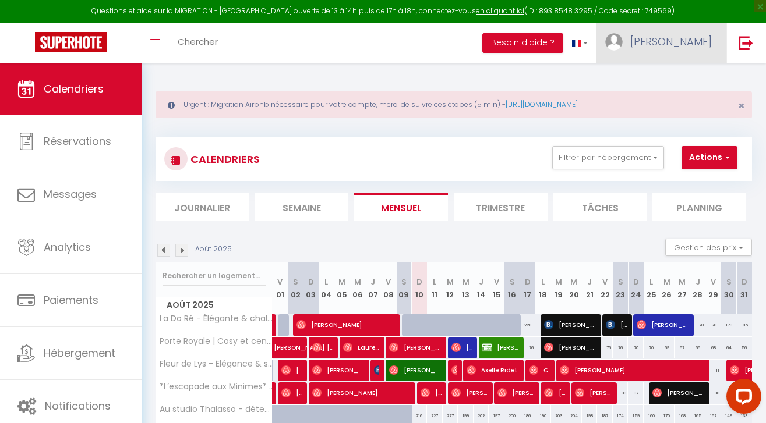
click at [699, 42] on span "[PERSON_NAME]" at bounding box center [671, 41] width 82 height 15
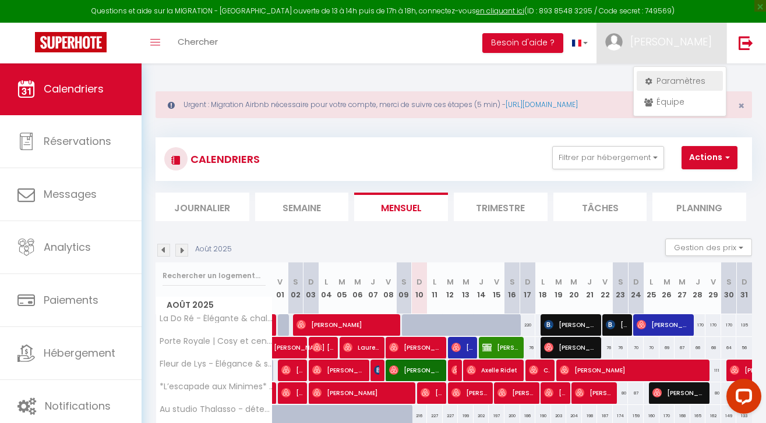
click at [669, 81] on link "Paramètres" at bounding box center [680, 81] width 86 height 20
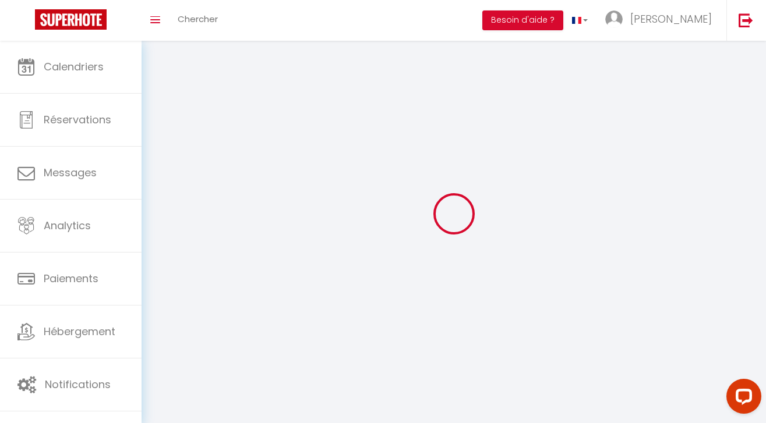
select select
type input "[PERSON_NAME]"
type input "0632246114"
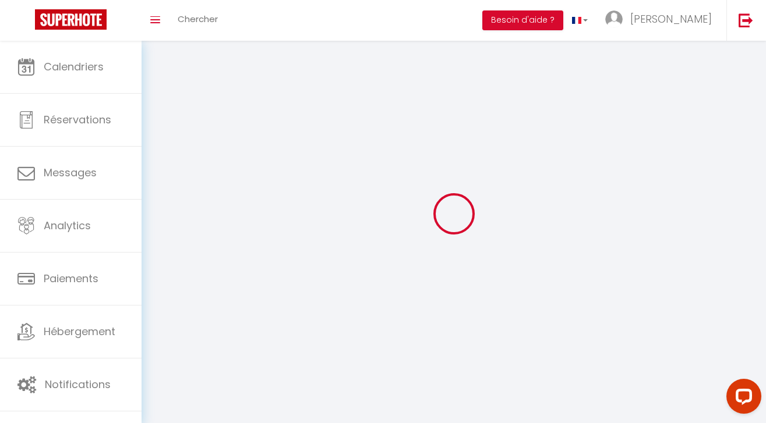
type input "[STREET_ADDRESS][PERSON_NAME]"
type input "17137"
type input "MARSILLY"
type input "lM9D0LhgOQrXp0bj5BPrOlyjp"
type input "0Yg3KXtSuSgdfQgFVLk55rhNg"
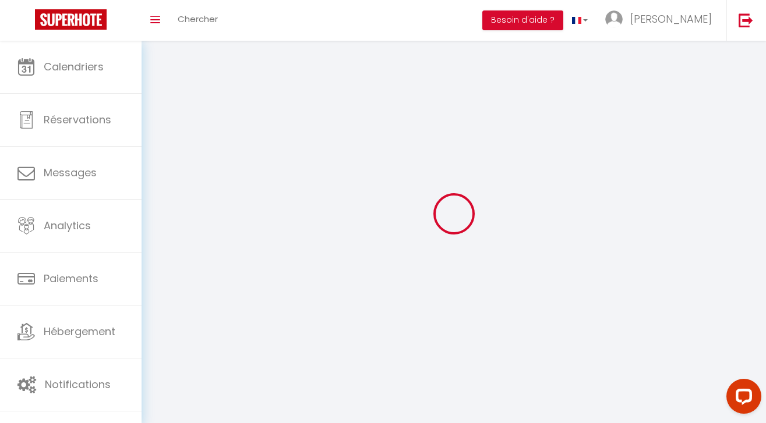
type input "[URL][DOMAIN_NAME]"
select select "28"
select select "fr"
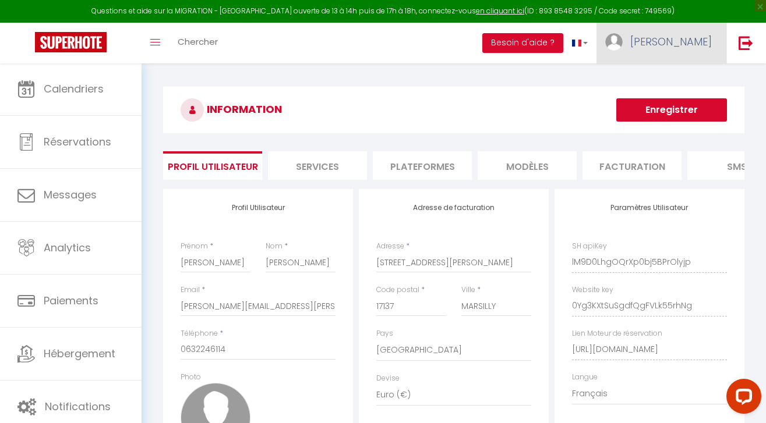
click at [695, 39] on span "[PERSON_NAME]" at bounding box center [671, 41] width 82 height 15
click at [652, 98] on icon at bounding box center [648, 102] width 8 height 8
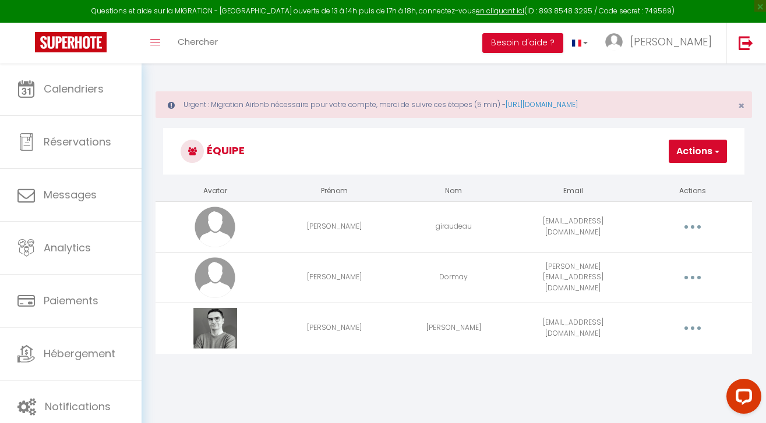
click at [705, 151] on button "Actions" at bounding box center [698, 151] width 58 height 23
click at [658, 177] on link "Ajouter un nouvel utilisateur" at bounding box center [657, 177] width 137 height 15
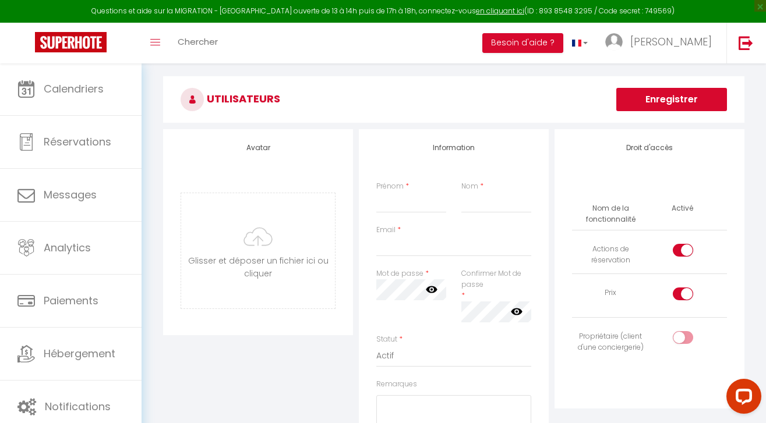
scroll to position [87, 0]
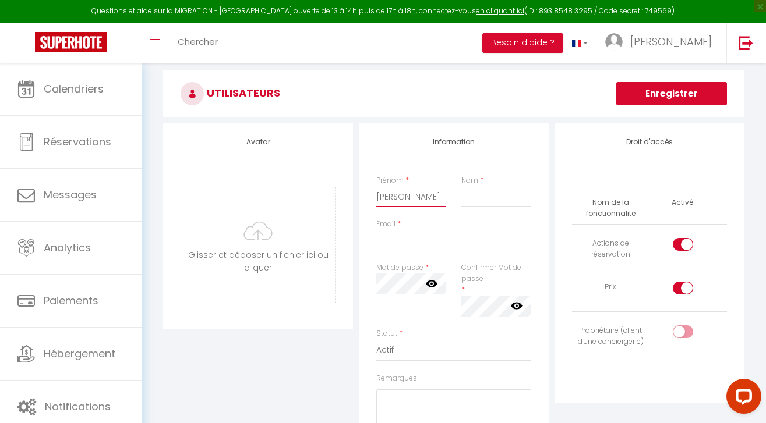
type input "[PERSON_NAME]"
type input "PINEL"
type input "[EMAIL_ADDRESS][DOMAIN_NAME]"
click at [428, 283] on icon at bounding box center [432, 284] width 12 height 7
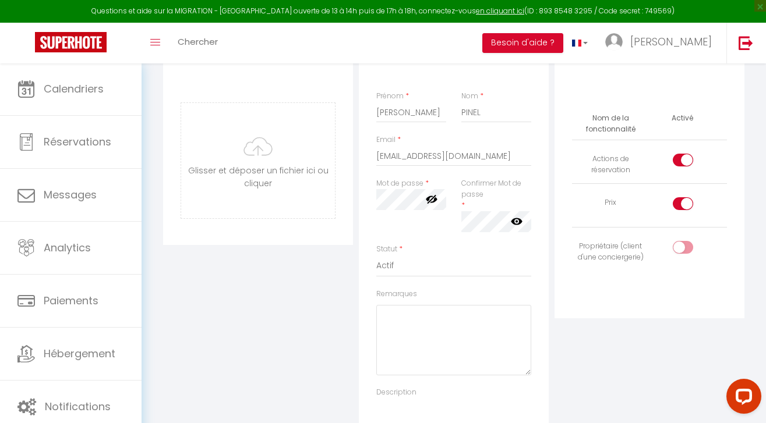
scroll to position [179, 0]
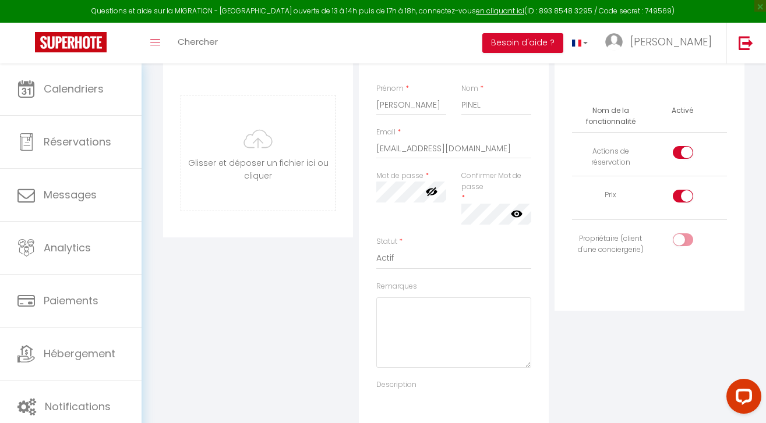
click at [681, 237] on div at bounding box center [683, 240] width 20 height 13
click at [683, 237] on input "checkbox" at bounding box center [693, 242] width 20 height 17
checkbox input "true"
click at [686, 195] on input "checkbox" at bounding box center [693, 198] width 20 height 17
checkbox input "false"
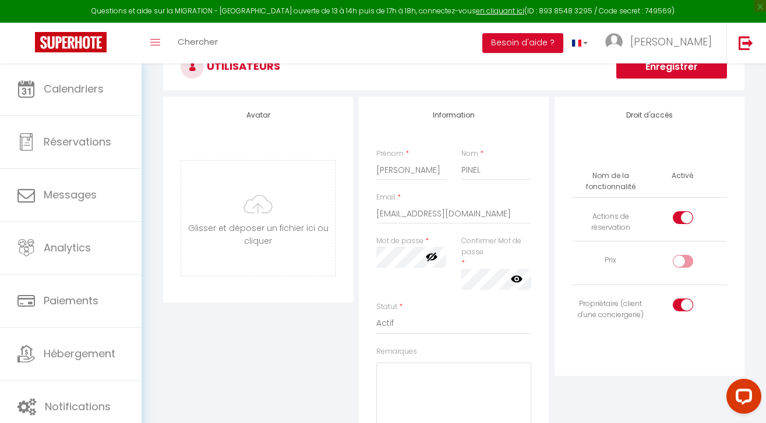
scroll to position [108, 0]
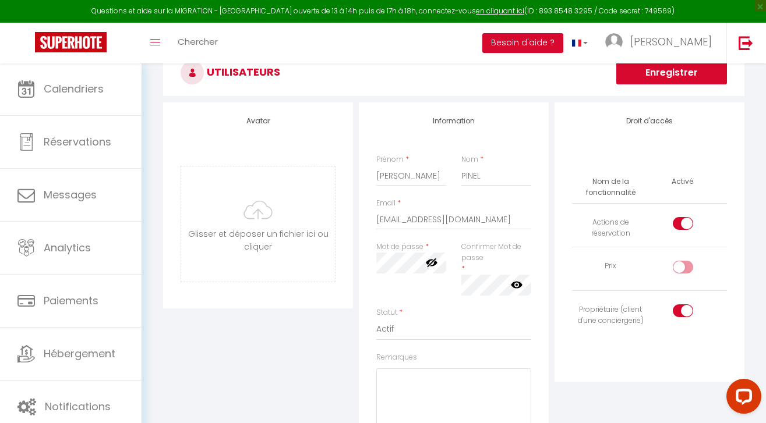
click at [685, 221] on input "checkbox" at bounding box center [693, 225] width 20 height 17
checkbox input "false"
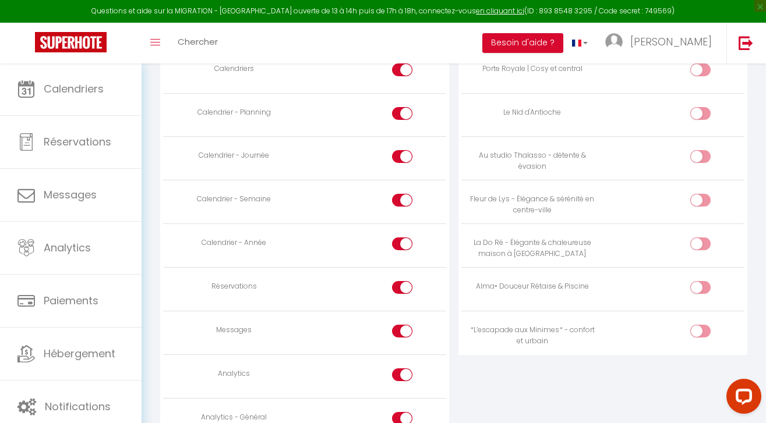
scroll to position [698, 0]
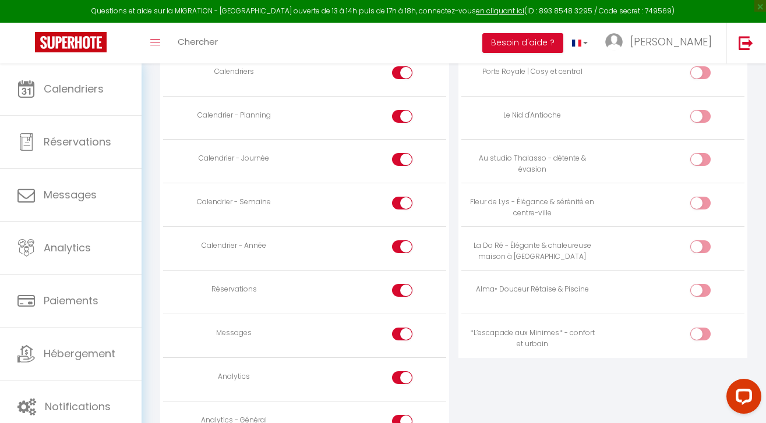
click at [697, 111] on div at bounding box center [700, 116] width 20 height 13
click at [700, 111] on input "checkbox" at bounding box center [710, 118] width 20 height 17
checkbox input "true"
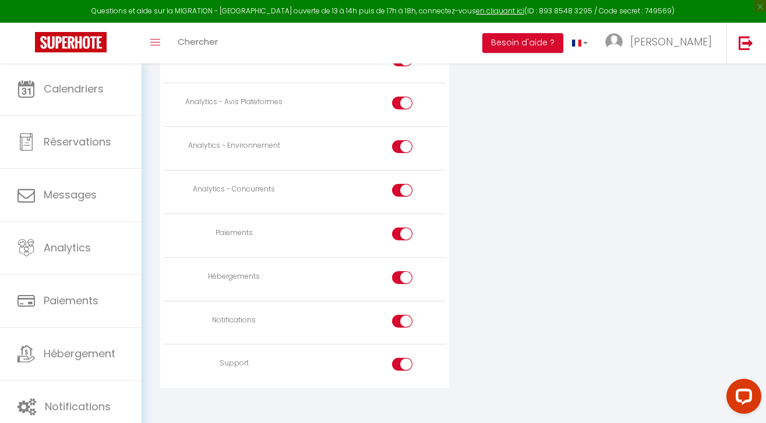
scroll to position [1059, 0]
click at [405, 316] on input "checkbox" at bounding box center [412, 324] width 20 height 17
checkbox input "false"
click at [407, 359] on input "checkbox" at bounding box center [412, 367] width 20 height 17
checkbox input "false"
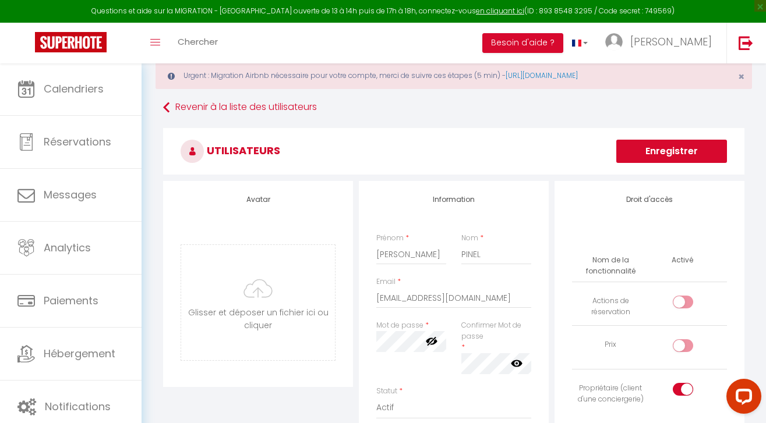
scroll to position [21, 0]
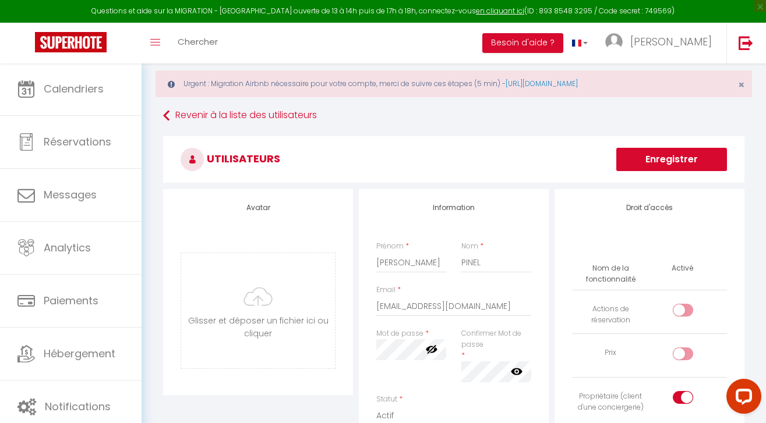
click at [661, 154] on button "Enregistrer" at bounding box center [671, 159] width 111 height 23
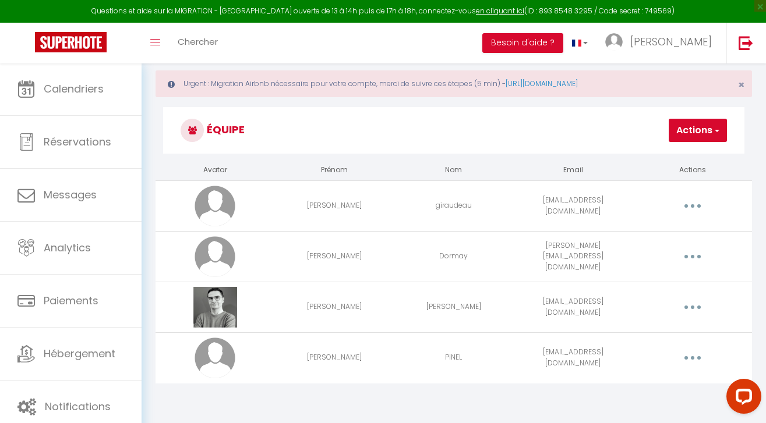
scroll to position [22, 0]
click at [709, 132] on button "Actions" at bounding box center [698, 129] width 58 height 23
click at [640, 153] on link "Ajouter un nouvel utilisateur" at bounding box center [657, 154] width 137 height 15
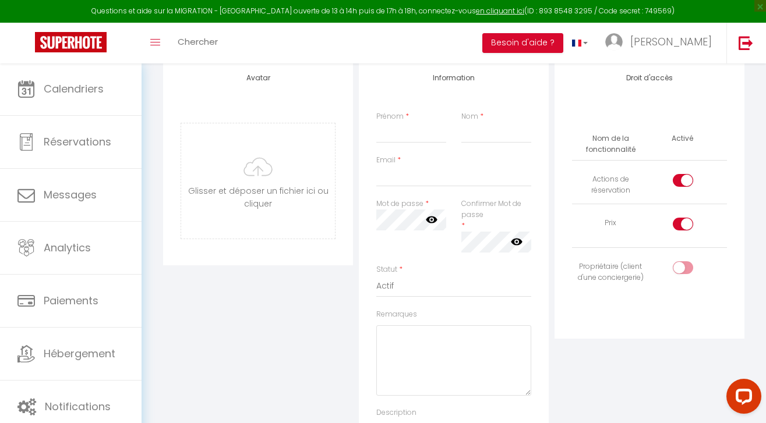
scroll to position [168, 0]
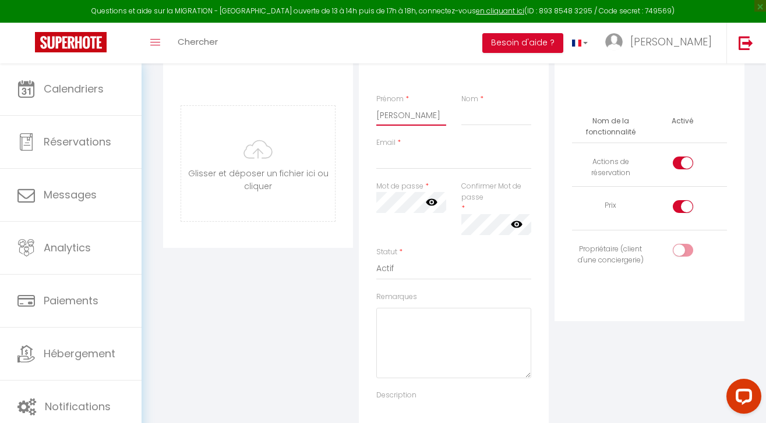
type input "[PERSON_NAME]"
type input "[PERSON_NAME][EMAIL_ADDRESS][PERSON_NAME][DOMAIN_NAME]"
click at [427, 200] on icon at bounding box center [432, 202] width 12 height 7
click at [681, 248] on div at bounding box center [683, 250] width 20 height 13
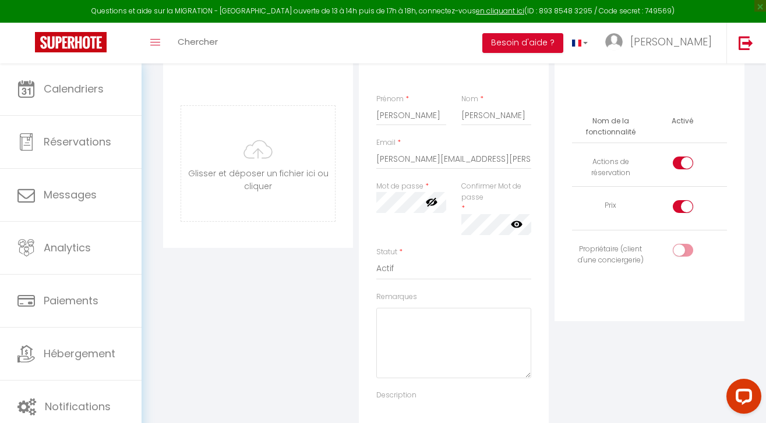
click at [683, 248] on input "checkbox" at bounding box center [693, 252] width 20 height 17
checkbox input "true"
click at [687, 207] on input "checkbox" at bounding box center [693, 208] width 20 height 17
checkbox input "false"
click at [689, 161] on input "checkbox" at bounding box center [693, 165] width 20 height 17
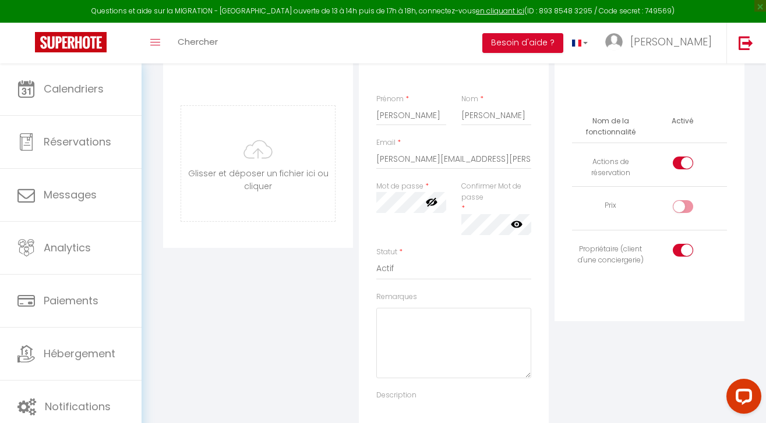
checkbox input "false"
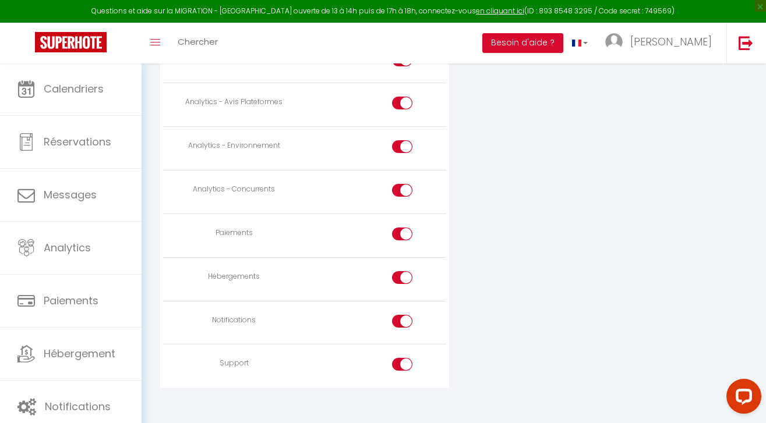
scroll to position [1059, 0]
click at [405, 359] on input "checkbox" at bounding box center [412, 367] width 20 height 17
checkbox input "false"
click at [405, 316] on input "checkbox" at bounding box center [412, 324] width 20 height 17
checkbox input "false"
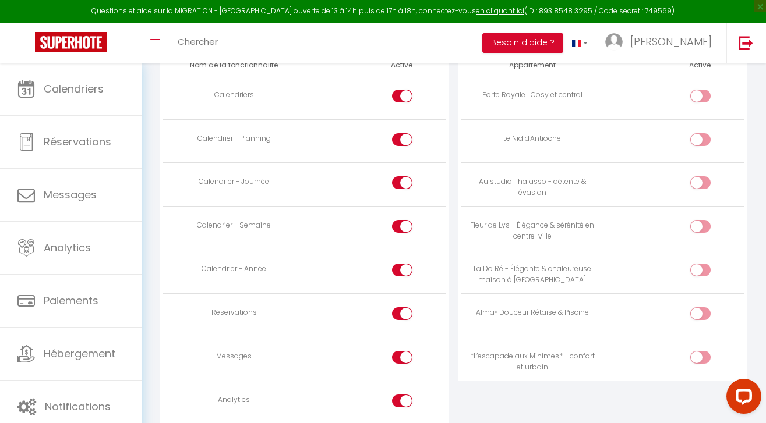
scroll to position [674, 0]
click at [695, 308] on div at bounding box center [700, 314] width 20 height 13
click at [700, 308] on input "checkbox" at bounding box center [710, 316] width 20 height 17
checkbox input "true"
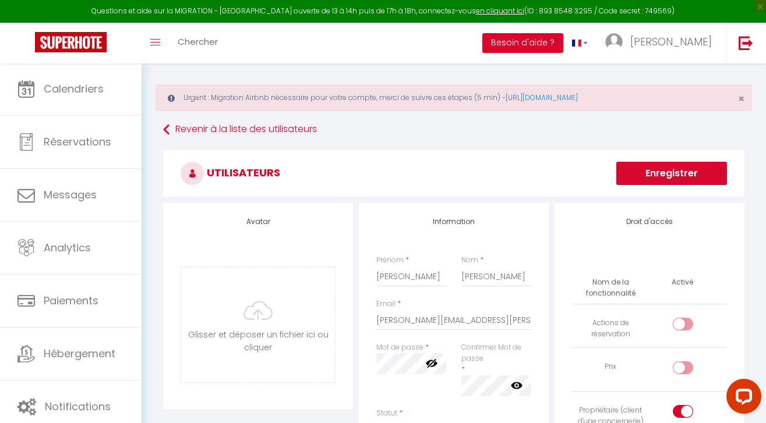
scroll to position [2, 0]
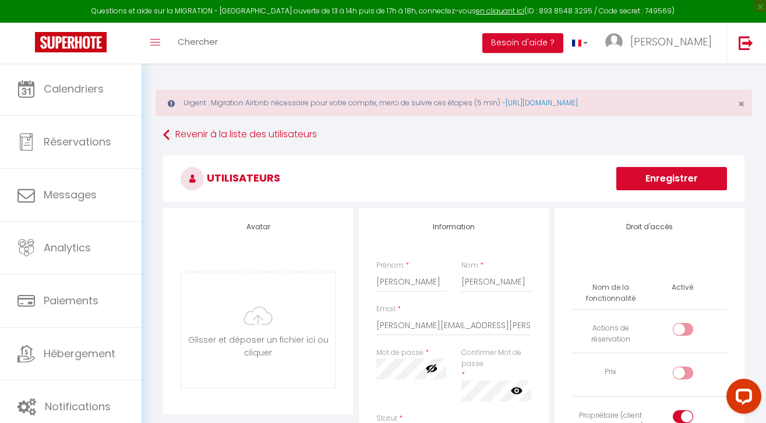
click at [668, 182] on button "Enregistrer" at bounding box center [671, 178] width 111 height 23
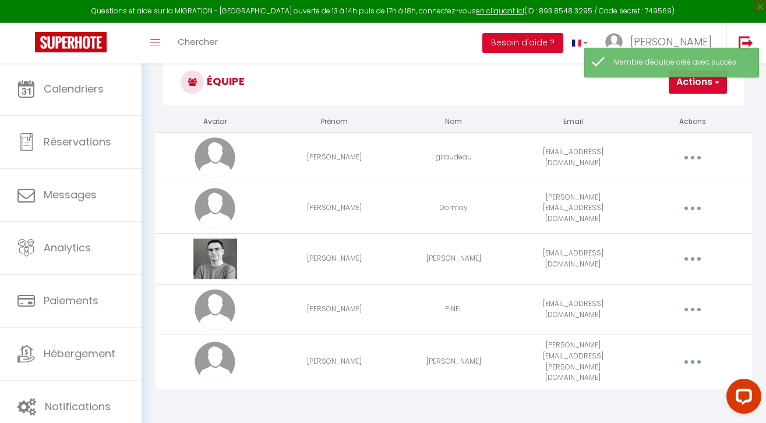
scroll to position [69, 0]
click at [698, 361] on button "button" at bounding box center [692, 363] width 31 height 22
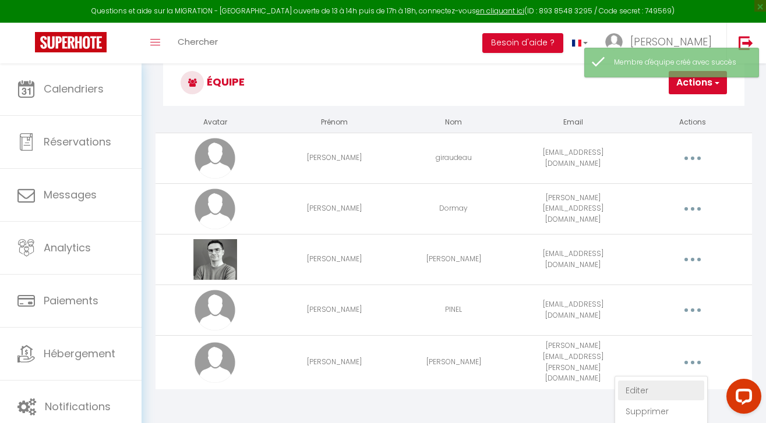
click at [641, 387] on link "Editer" at bounding box center [661, 391] width 86 height 20
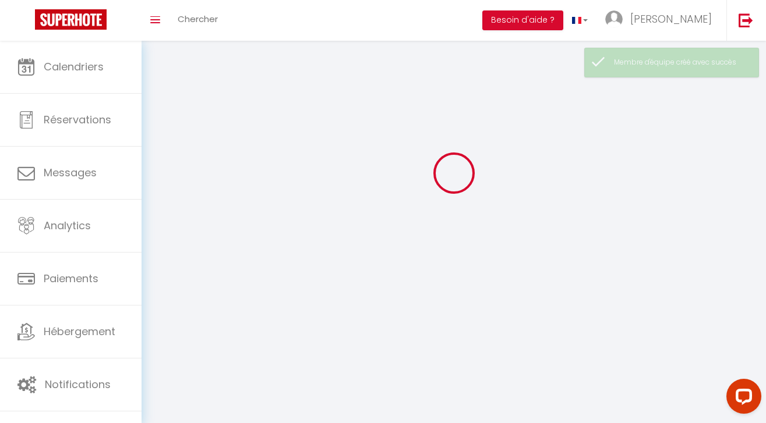
scroll to position [41, 0]
type input "[PERSON_NAME]"
type input "[PERSON_NAME][EMAIL_ADDRESS][PERSON_NAME][DOMAIN_NAME]"
type textarea "[URL][DOMAIN_NAME]"
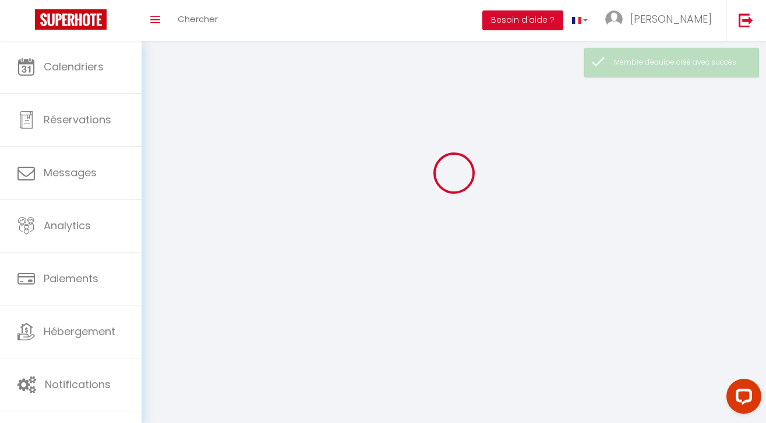
checkbox input "false"
checkbox input "true"
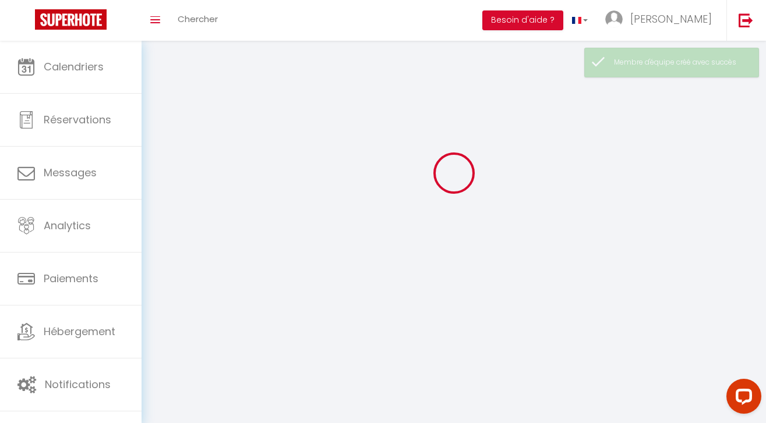
checkbox input "true"
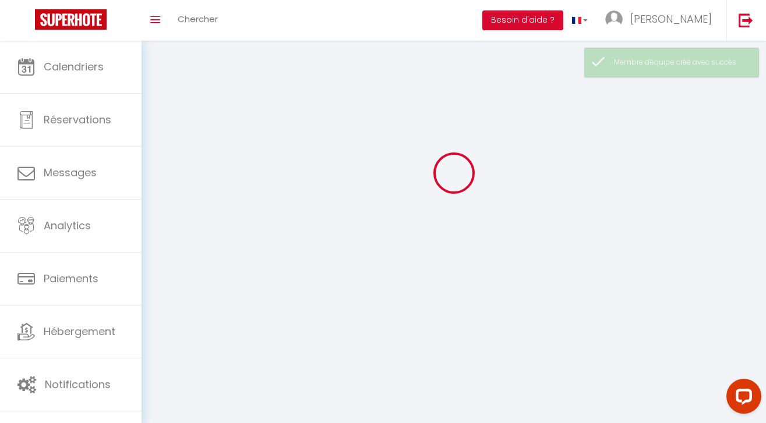
checkbox input "true"
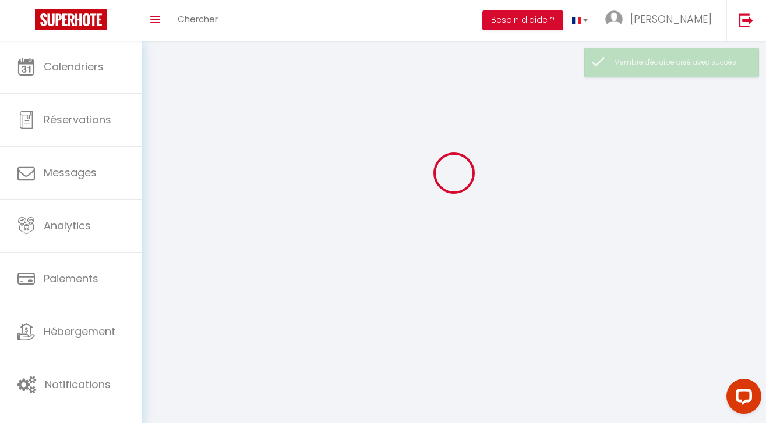
checkbox input "true"
checkbox input "false"
select select
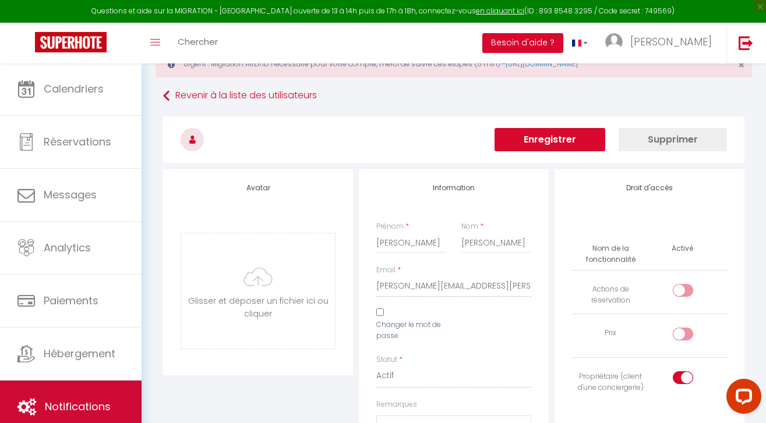
type input "C:\fakepath\[PERSON_NAME].jpg"
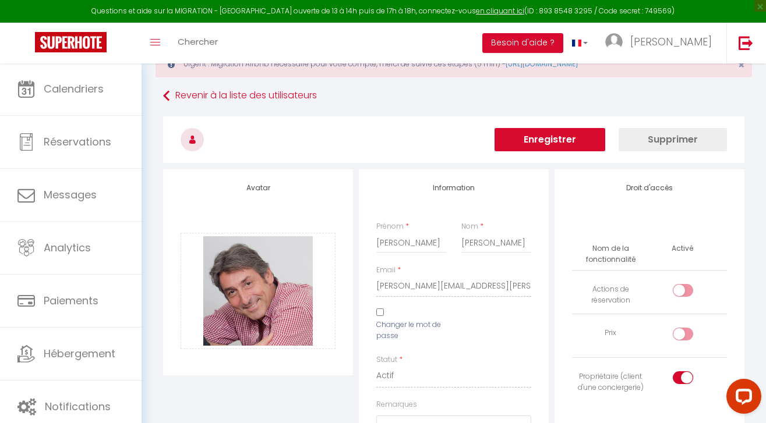
click at [559, 141] on button "Enregistrer" at bounding box center [550, 139] width 111 height 23
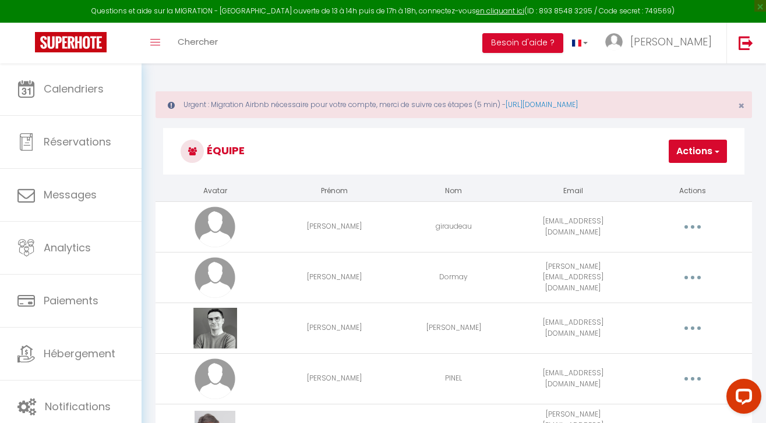
click at [711, 154] on button "Actions" at bounding box center [698, 151] width 58 height 23
click at [607, 152] on h3 "Équipe" at bounding box center [453, 151] width 581 height 47
